Goal: Find specific page/section: Find specific page/section

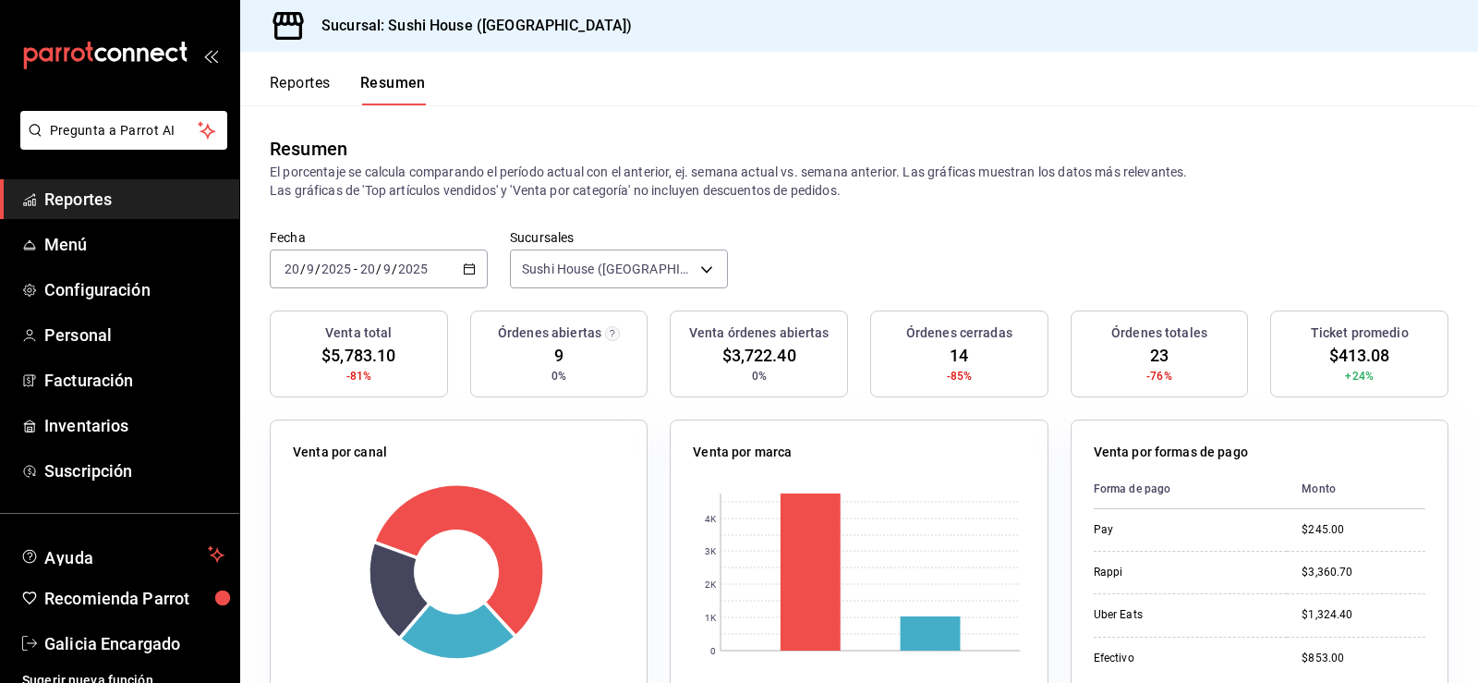
click at [129, 190] on span "Reportes" at bounding box center [134, 199] width 180 height 25
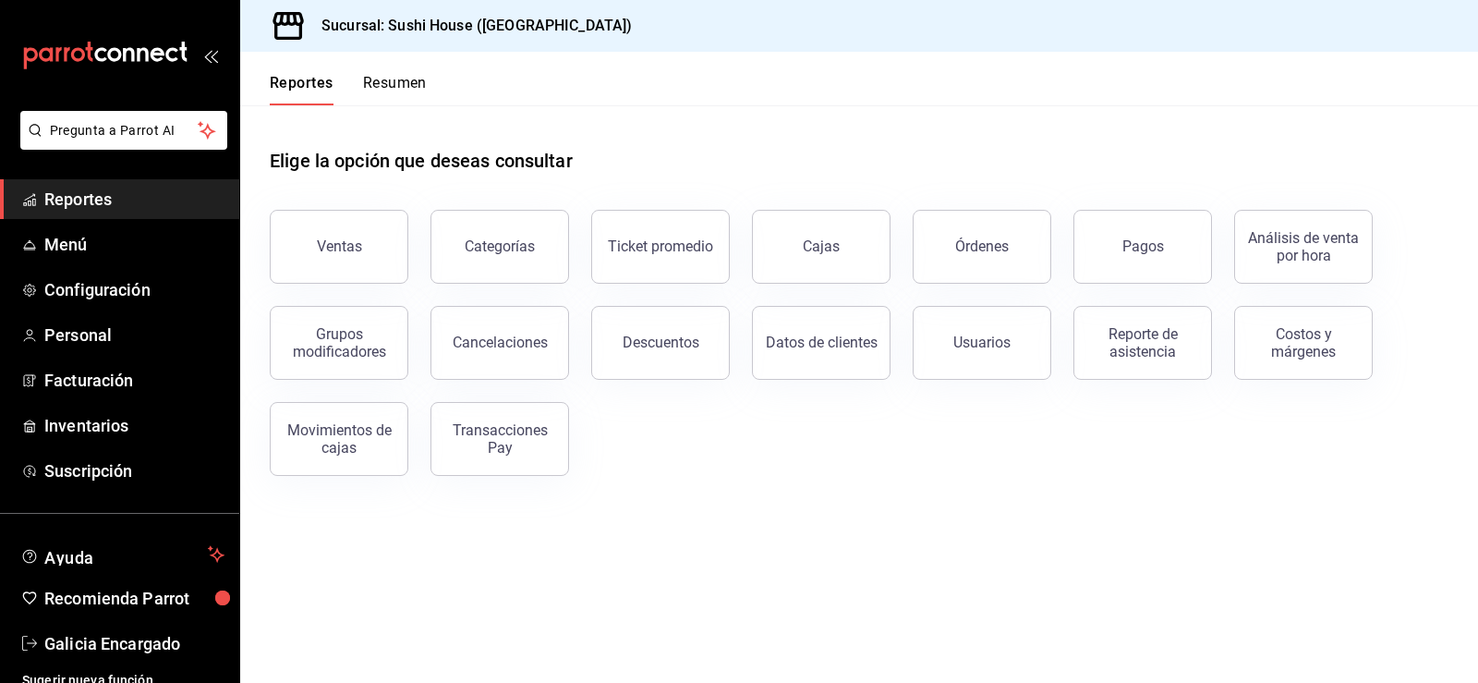
click at [377, 90] on button "Resumen" at bounding box center [395, 89] width 64 height 31
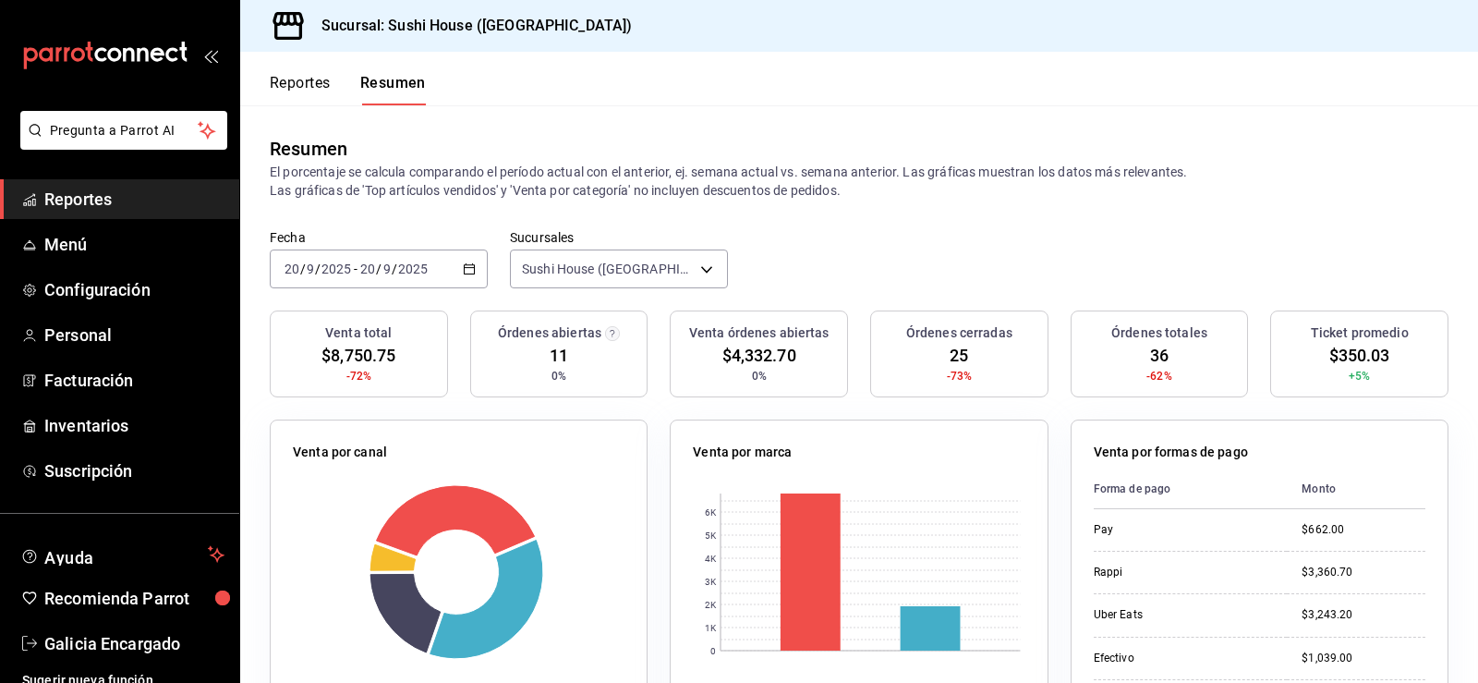
click at [134, 198] on span "Reportes" at bounding box center [134, 199] width 180 height 25
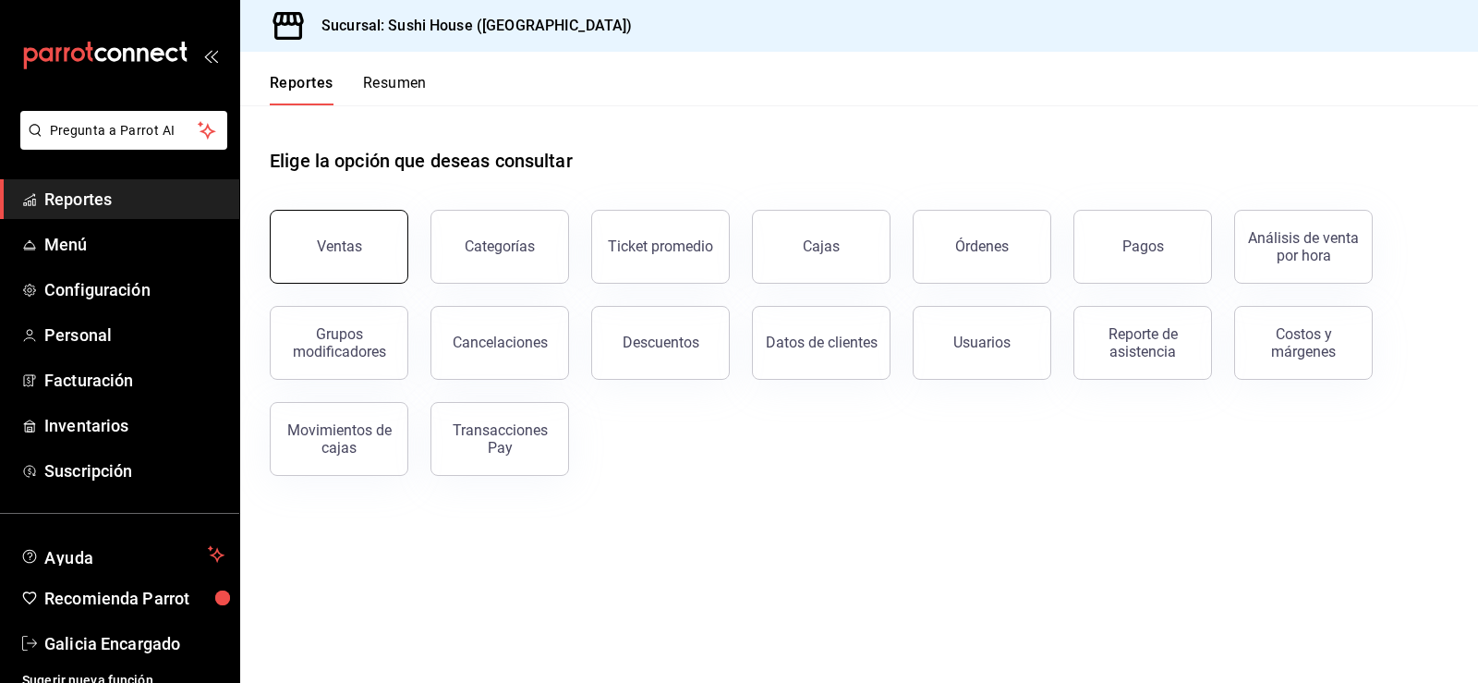
click at [395, 251] on button "Ventas" at bounding box center [339, 247] width 139 height 74
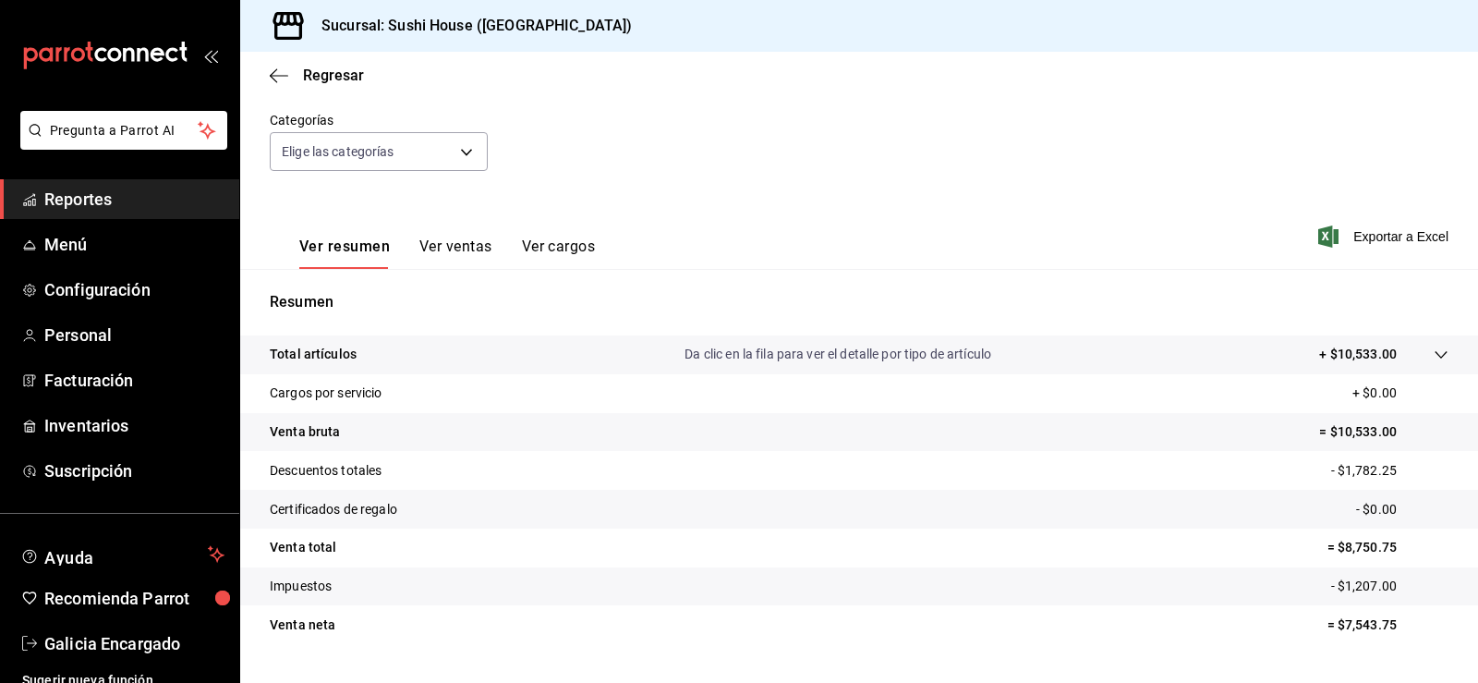
scroll to position [202, 0]
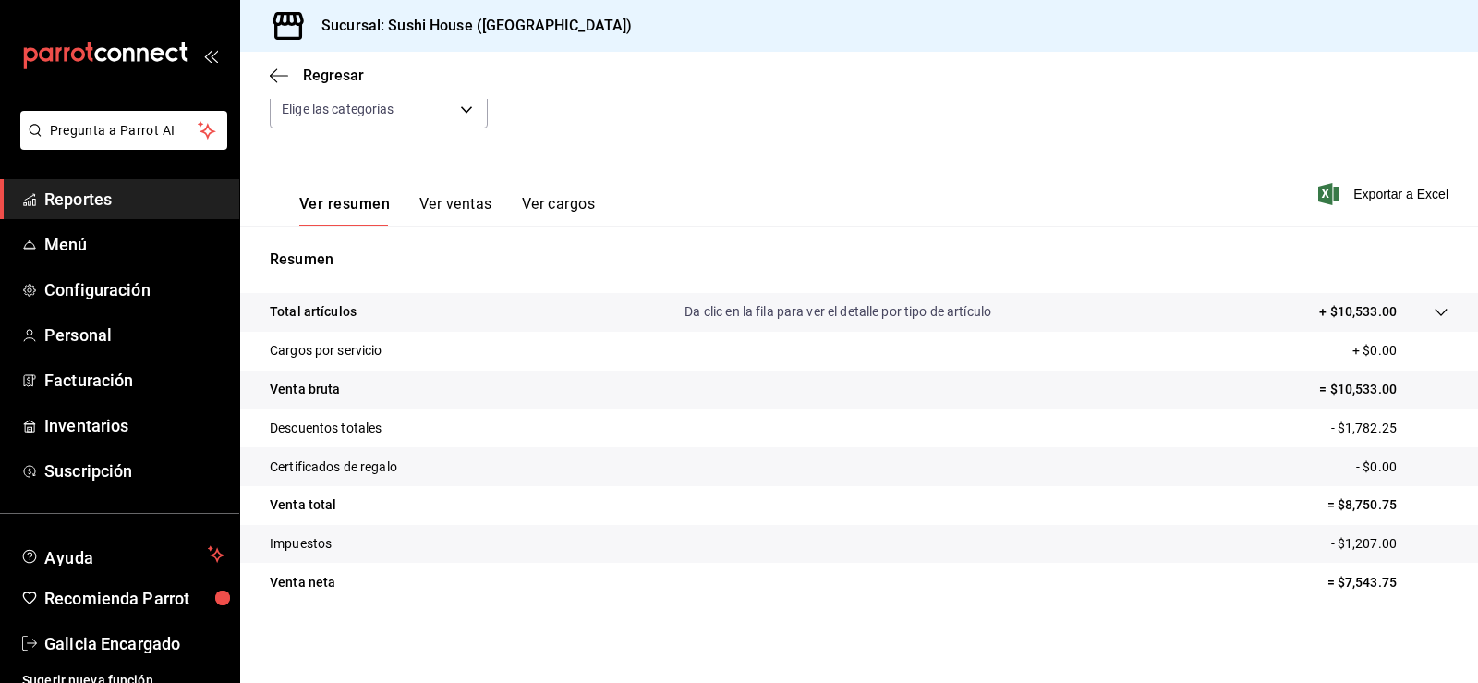
click at [110, 201] on span "Reportes" at bounding box center [134, 199] width 180 height 25
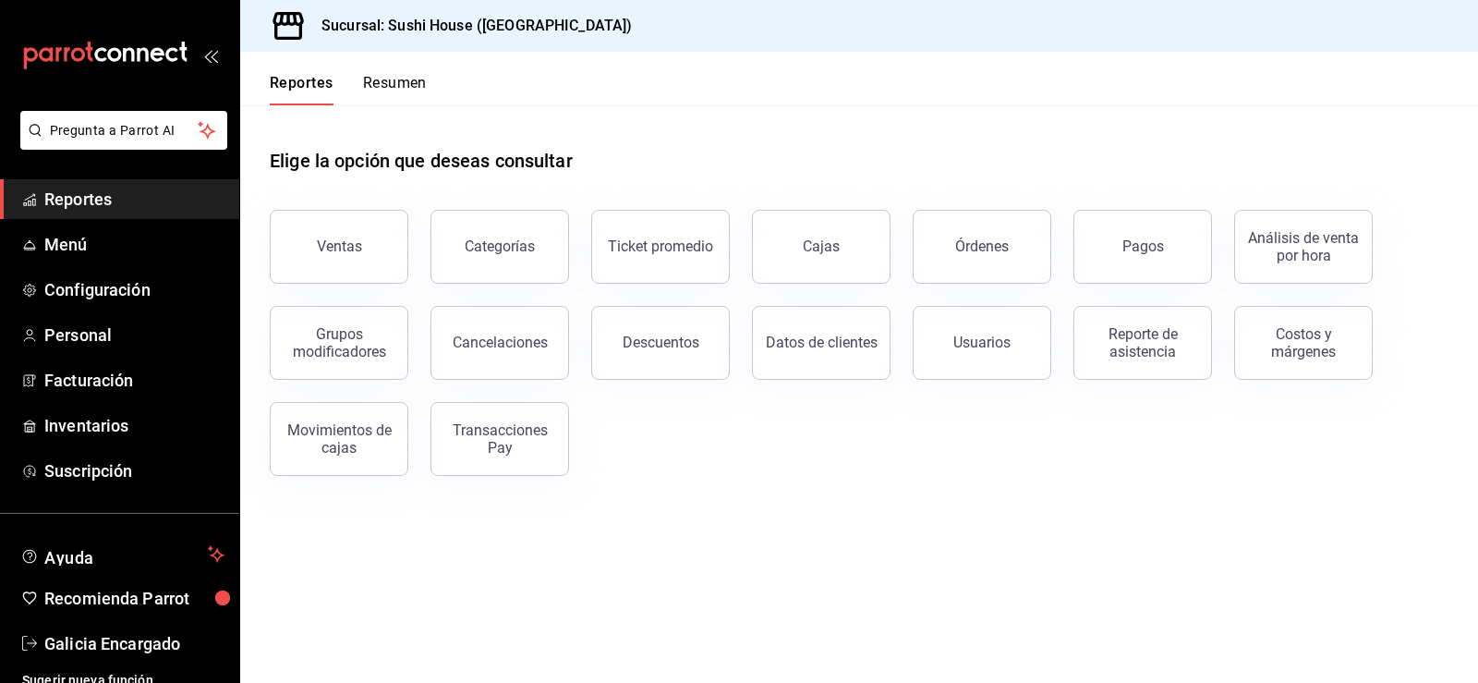
click at [389, 88] on button "Resumen" at bounding box center [395, 89] width 64 height 31
